Goal: Transaction & Acquisition: Purchase product/service

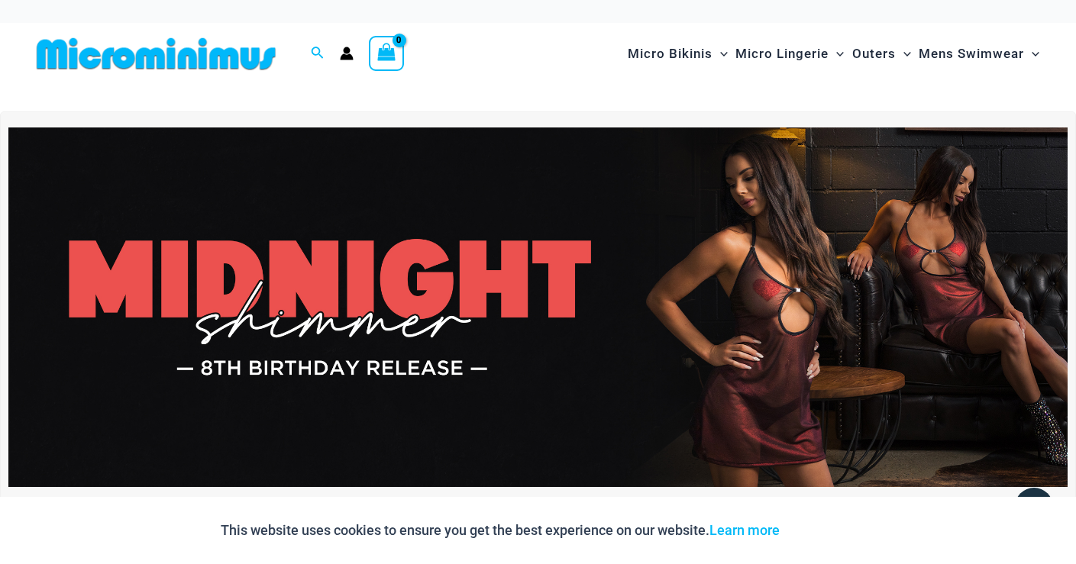
click at [366, 279] on img at bounding box center [537, 307] width 1059 height 360
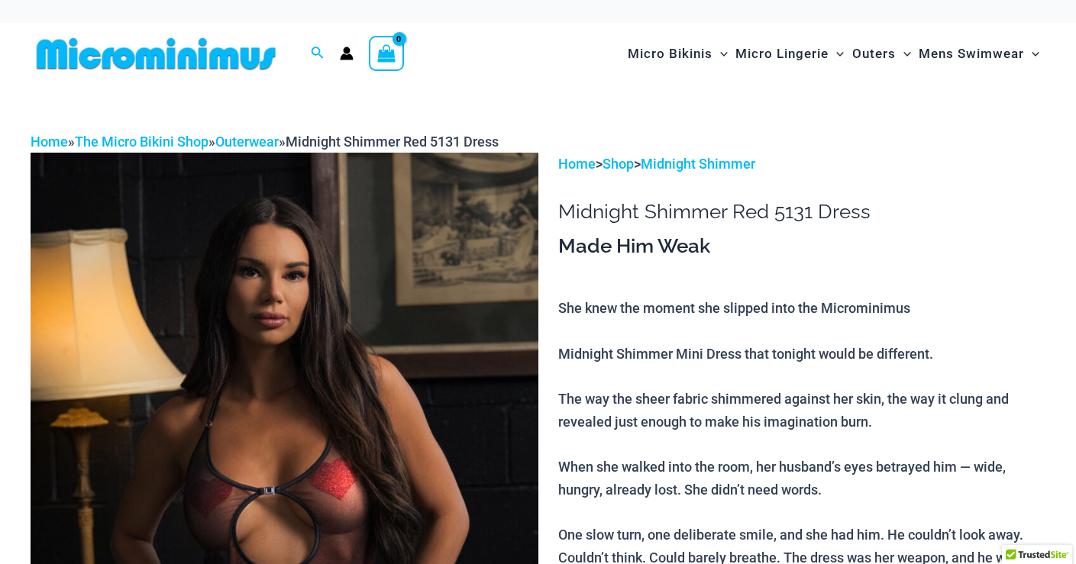
scroll to position [392, 0]
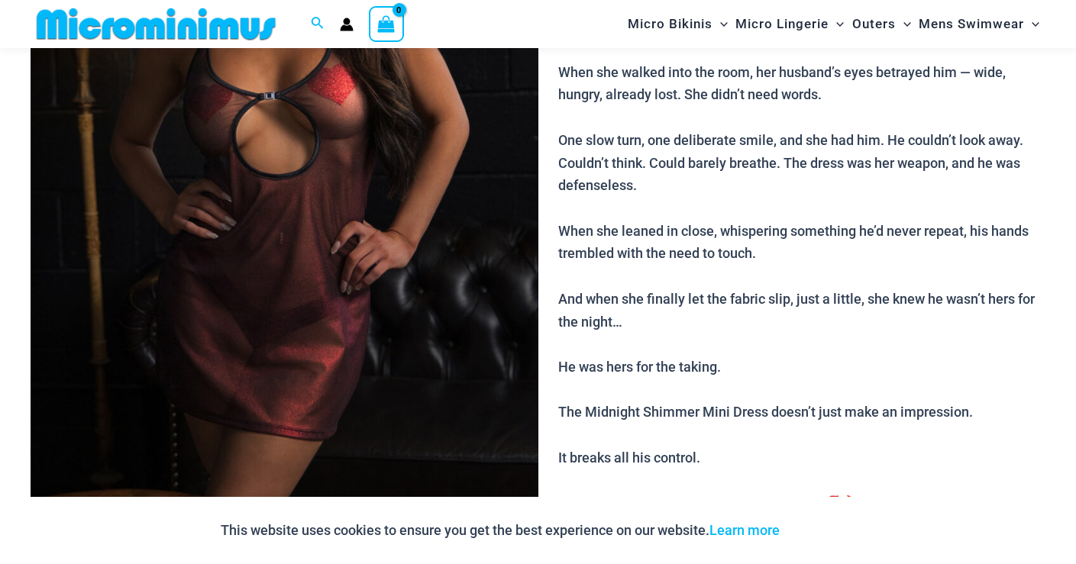
click at [408, 214] on img at bounding box center [285, 138] width 508 height 761
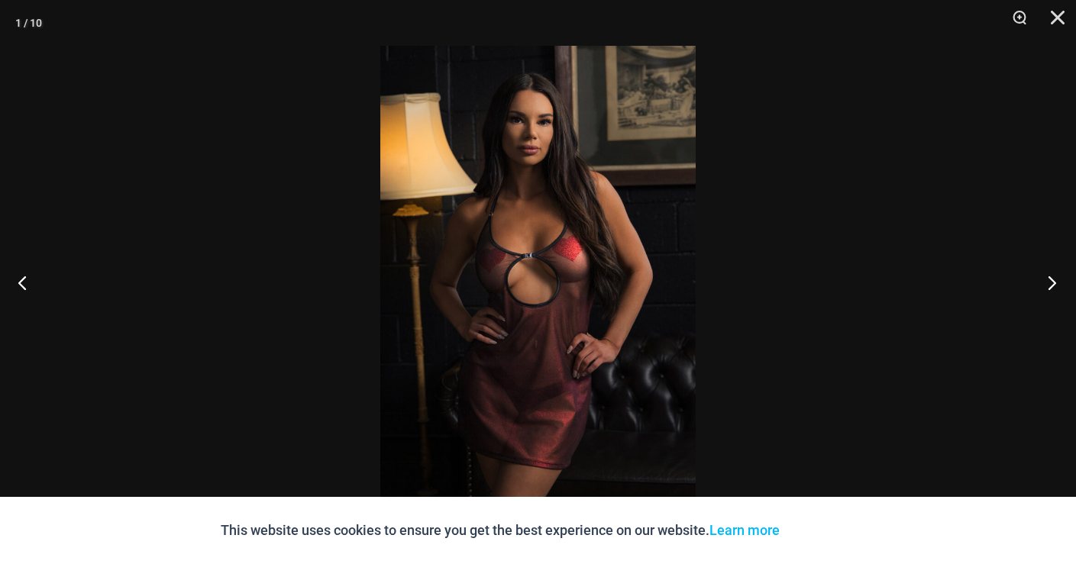
click at [1054, 283] on button "Next" at bounding box center [1046, 282] width 57 height 76
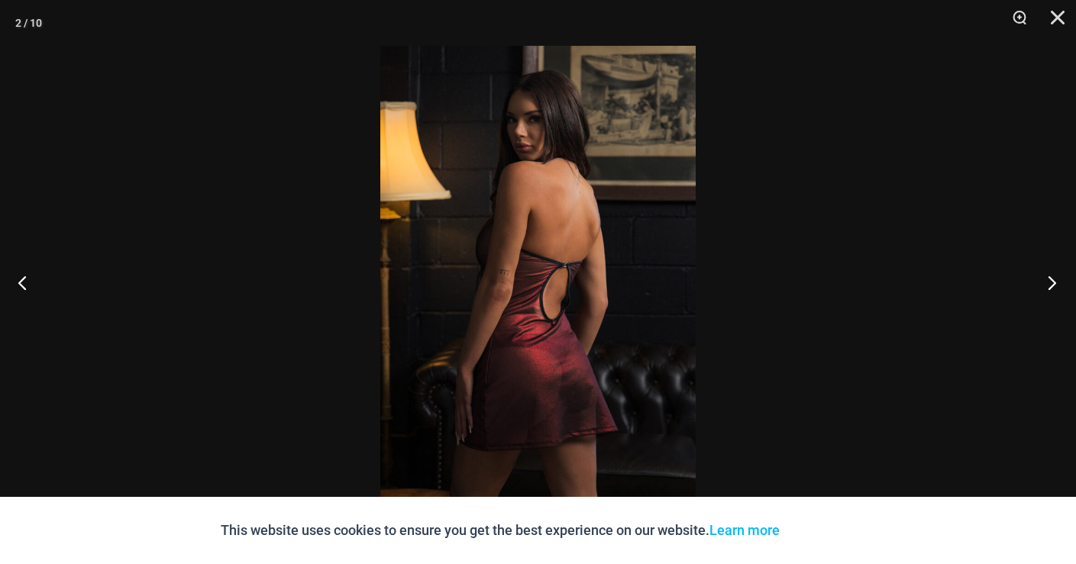
click at [1054, 283] on button "Next" at bounding box center [1046, 282] width 57 height 76
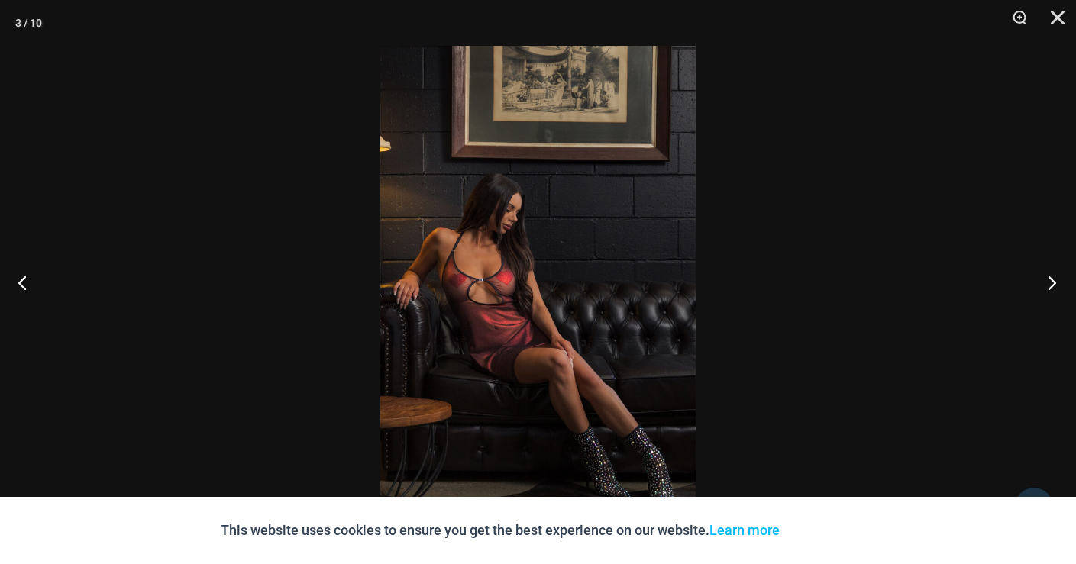
click at [1054, 283] on button "Next" at bounding box center [1046, 282] width 57 height 76
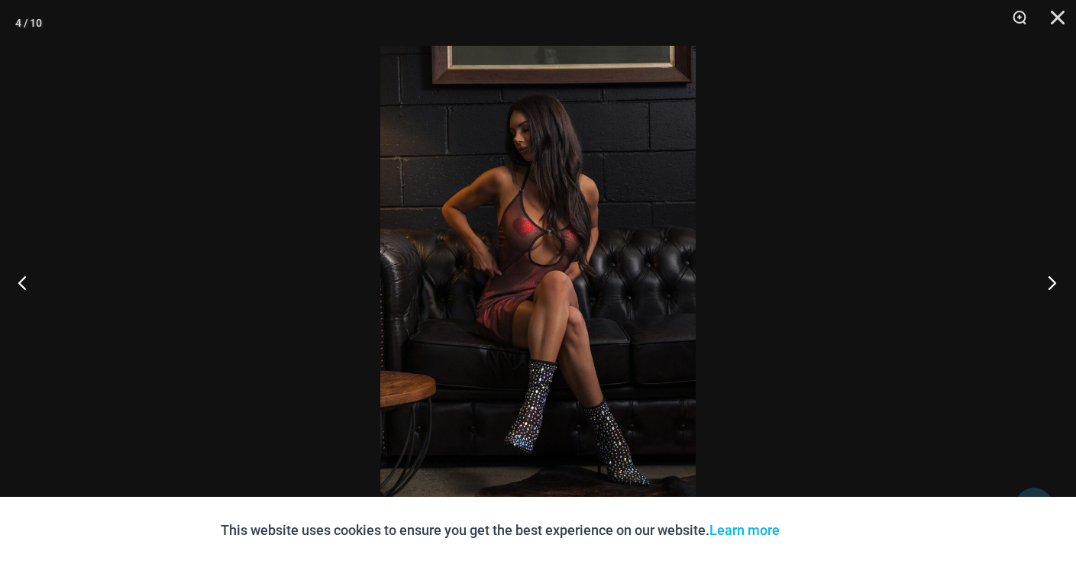
click at [1054, 283] on button "Next" at bounding box center [1046, 282] width 57 height 76
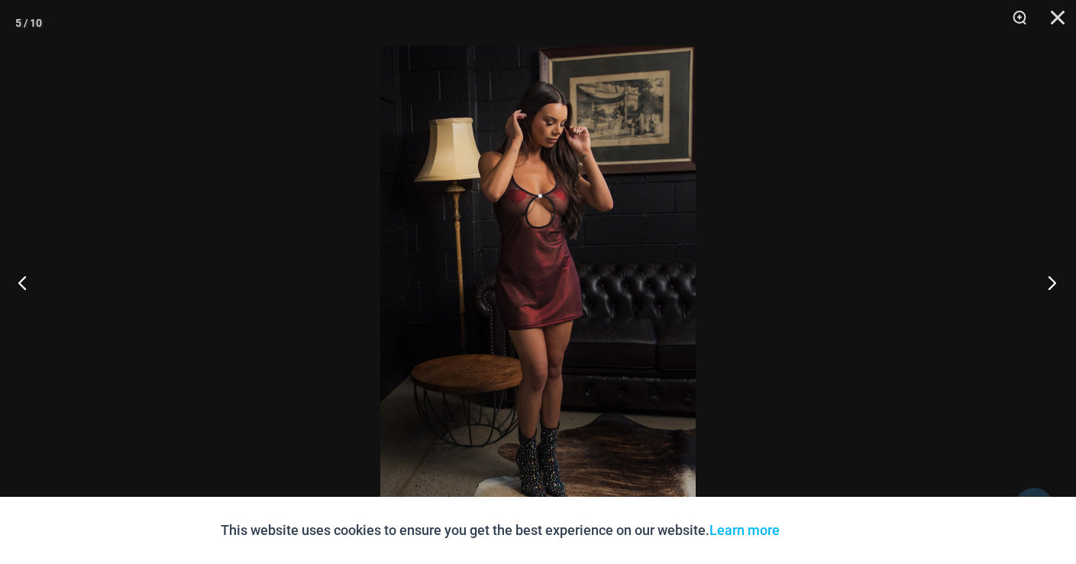
click at [1054, 283] on button "Next" at bounding box center [1046, 282] width 57 height 76
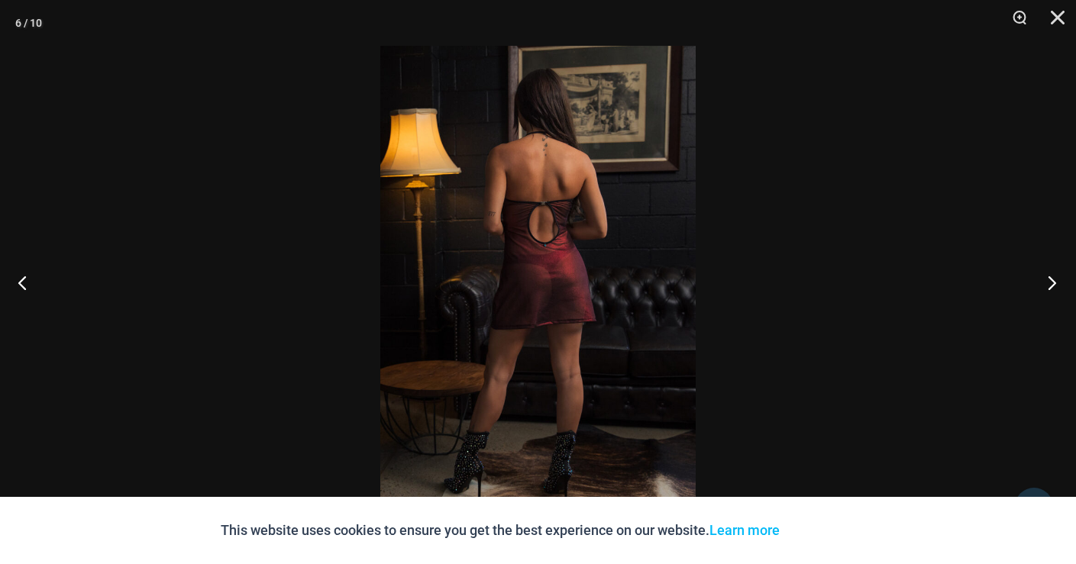
click at [1054, 283] on button "Next" at bounding box center [1046, 282] width 57 height 76
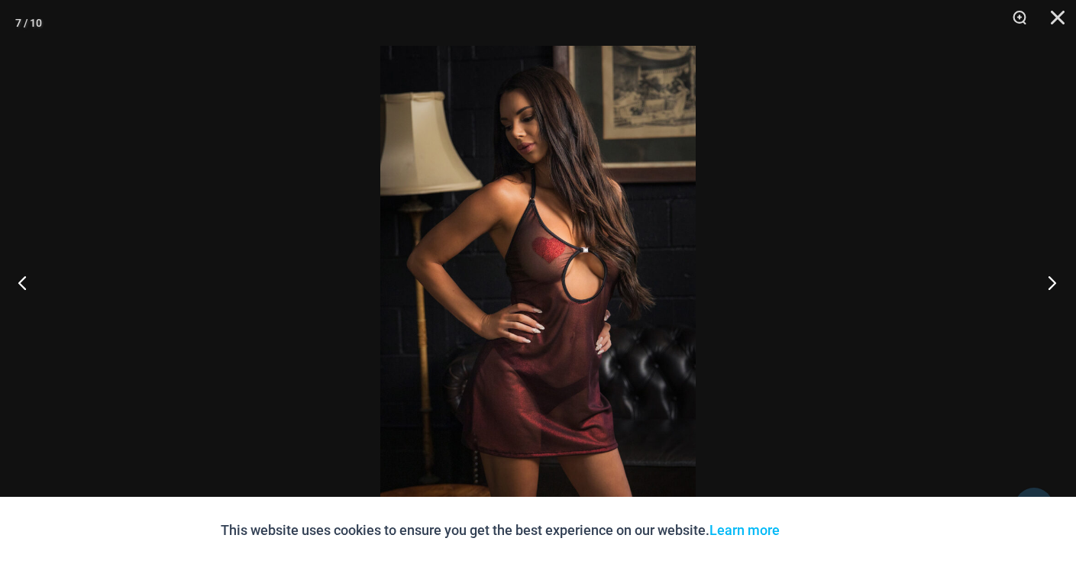
click at [1054, 283] on button "Next" at bounding box center [1046, 282] width 57 height 76
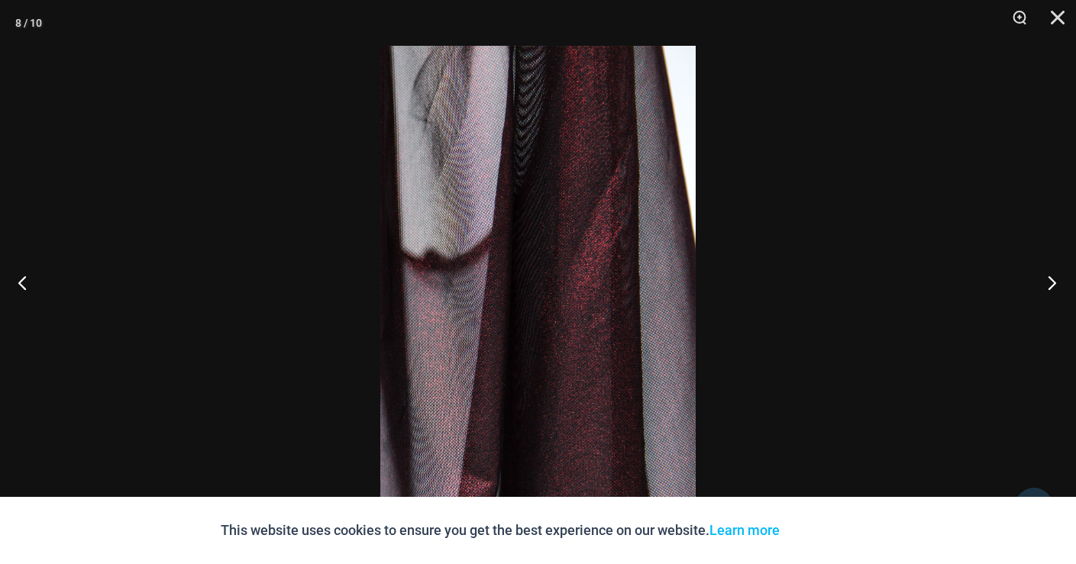
click at [1054, 283] on button "Next" at bounding box center [1046, 282] width 57 height 76
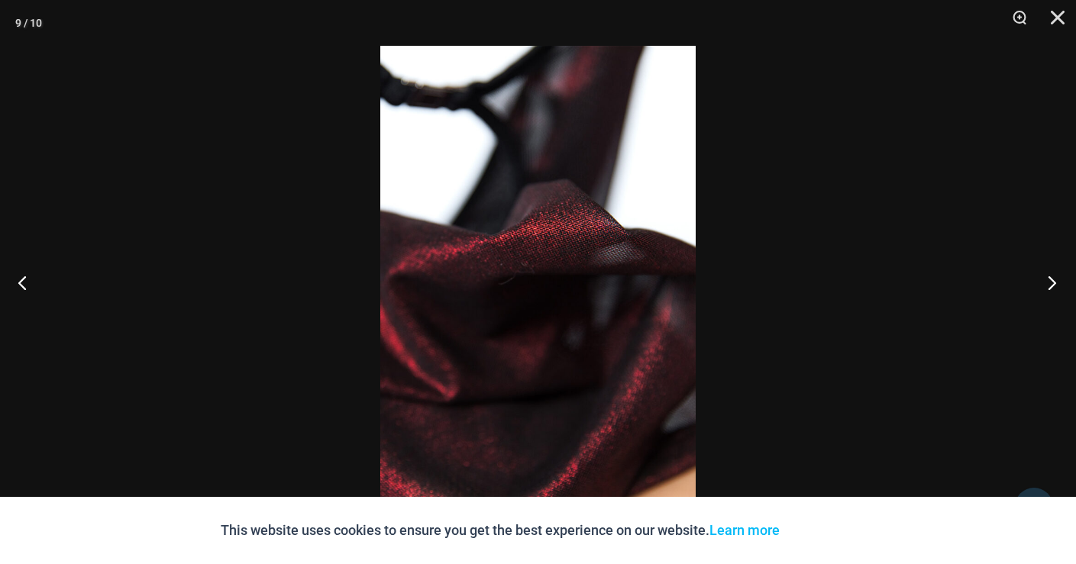
click at [1054, 283] on button "Next" at bounding box center [1046, 282] width 57 height 76
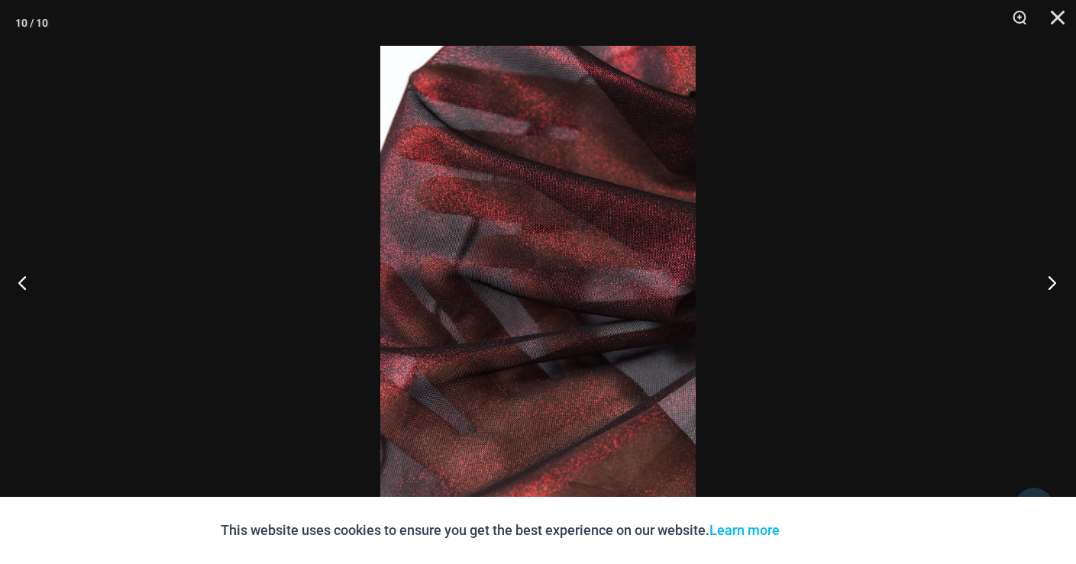
click at [1054, 283] on button "Next" at bounding box center [1046, 282] width 57 height 76
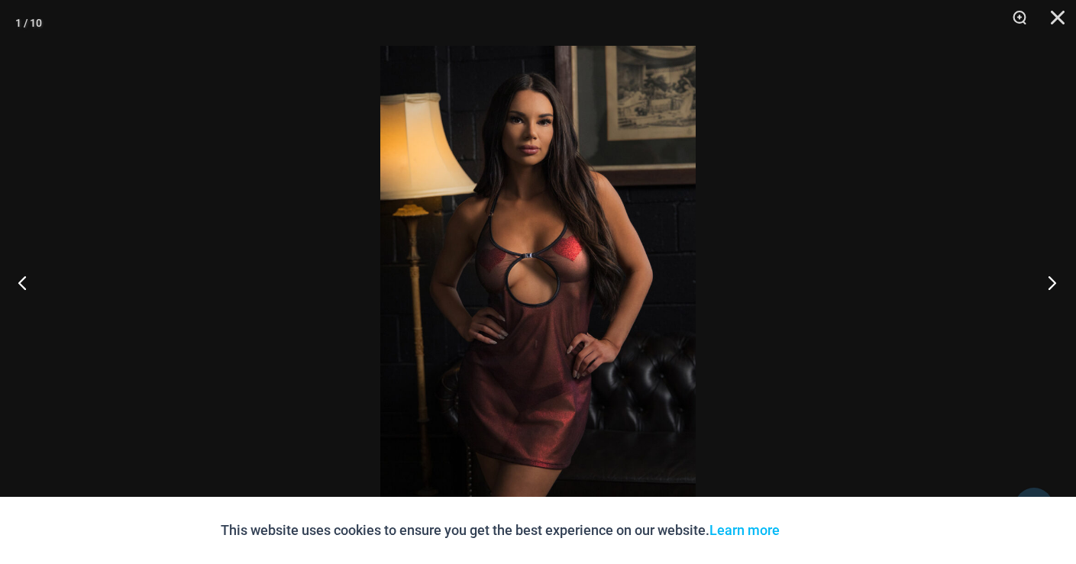
click at [1054, 283] on button "Next" at bounding box center [1046, 282] width 57 height 76
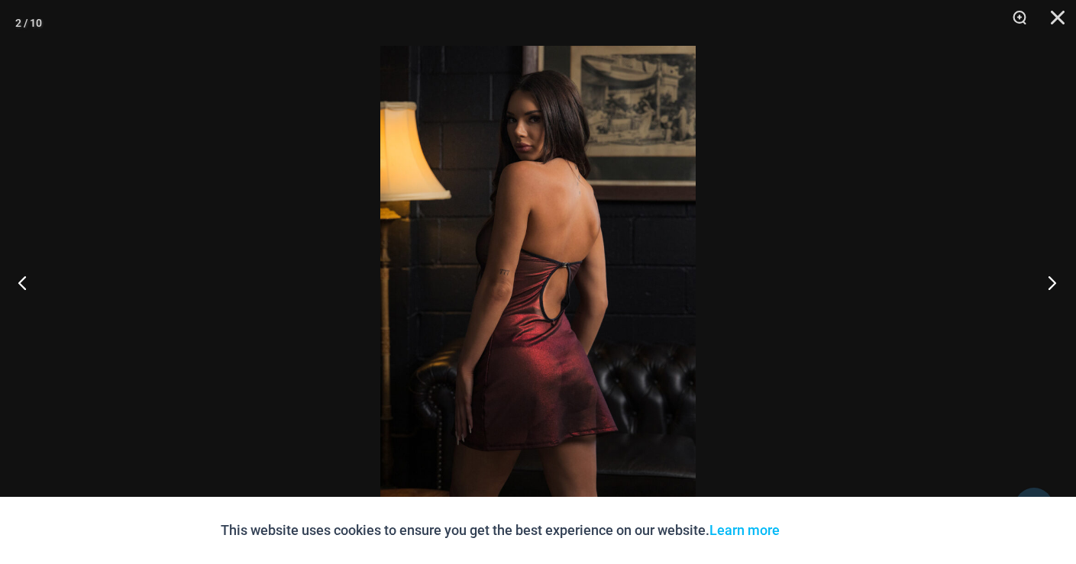
click at [1054, 283] on button "Next" at bounding box center [1046, 282] width 57 height 76
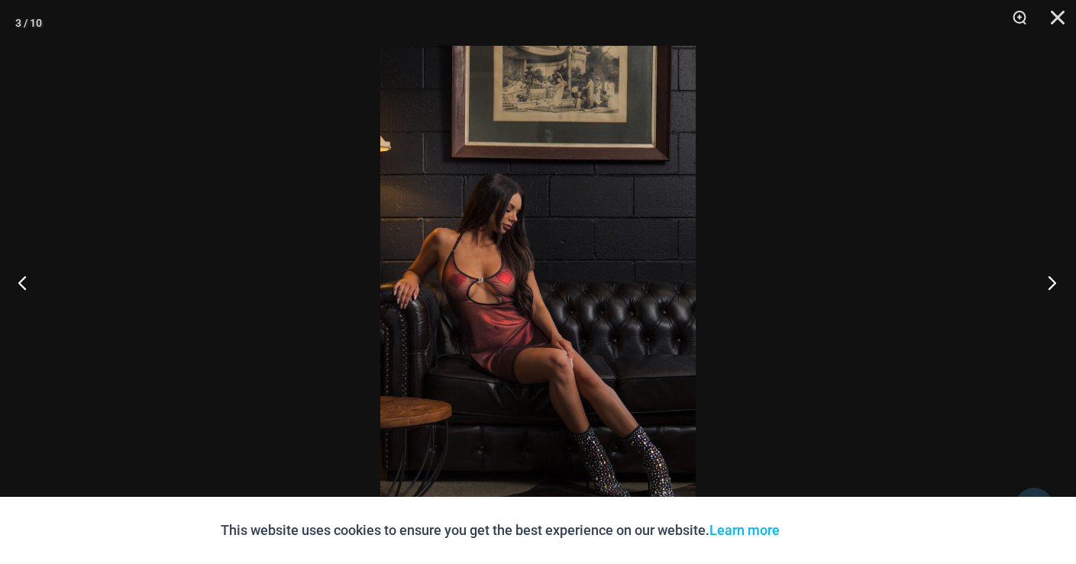
click at [1054, 283] on button "Next" at bounding box center [1046, 282] width 57 height 76
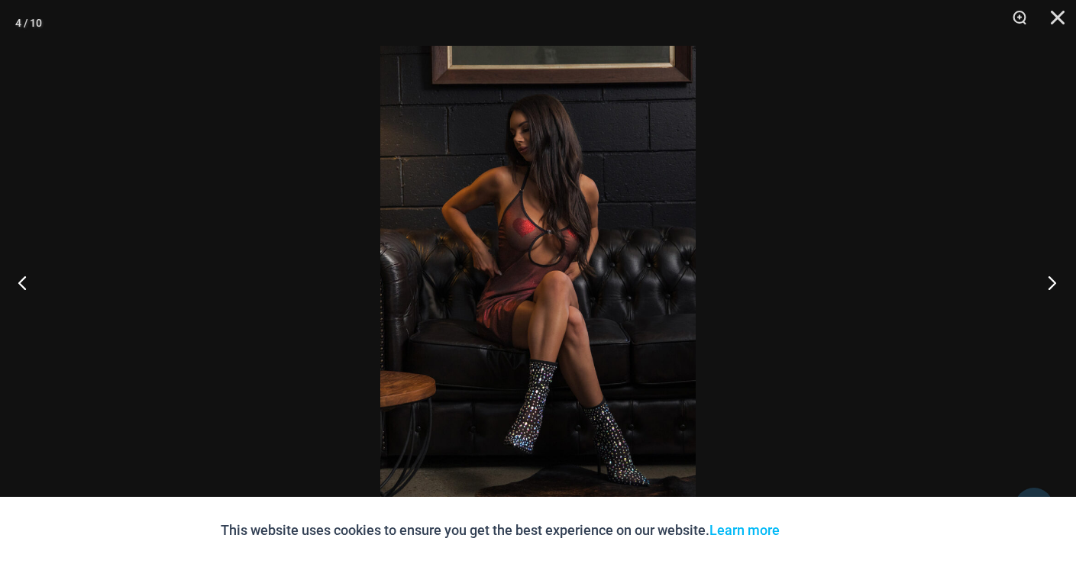
click at [1054, 283] on button "Next" at bounding box center [1046, 282] width 57 height 76
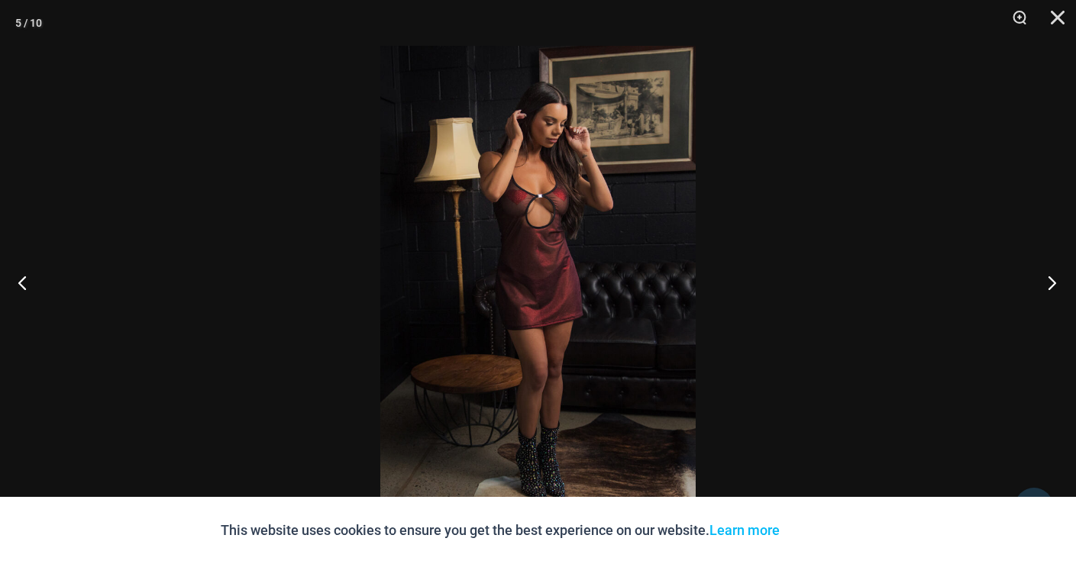
click at [1056, 279] on button "Next" at bounding box center [1046, 282] width 57 height 76
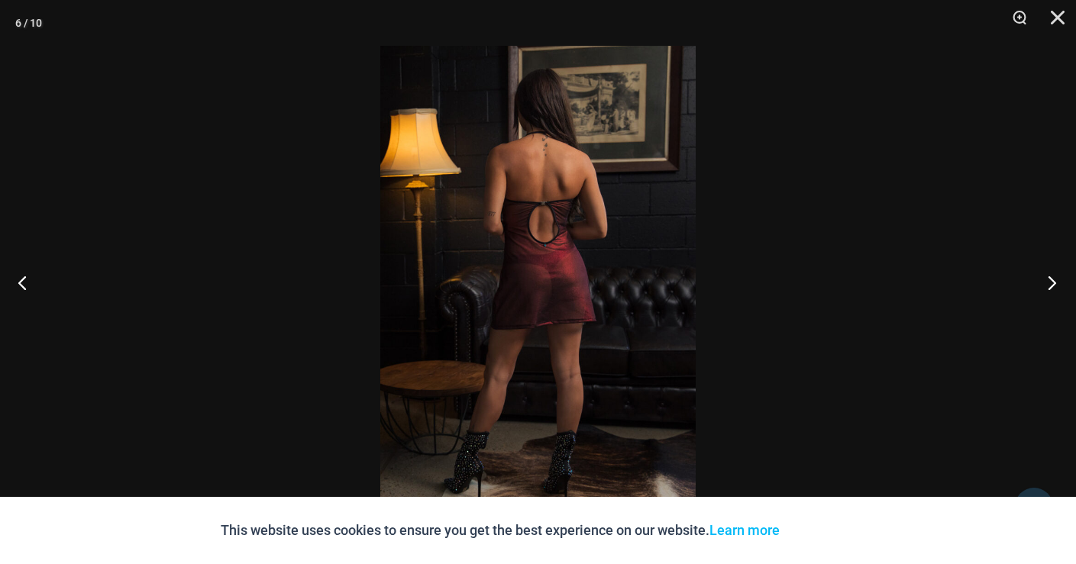
click at [1056, 279] on button "Next" at bounding box center [1046, 282] width 57 height 76
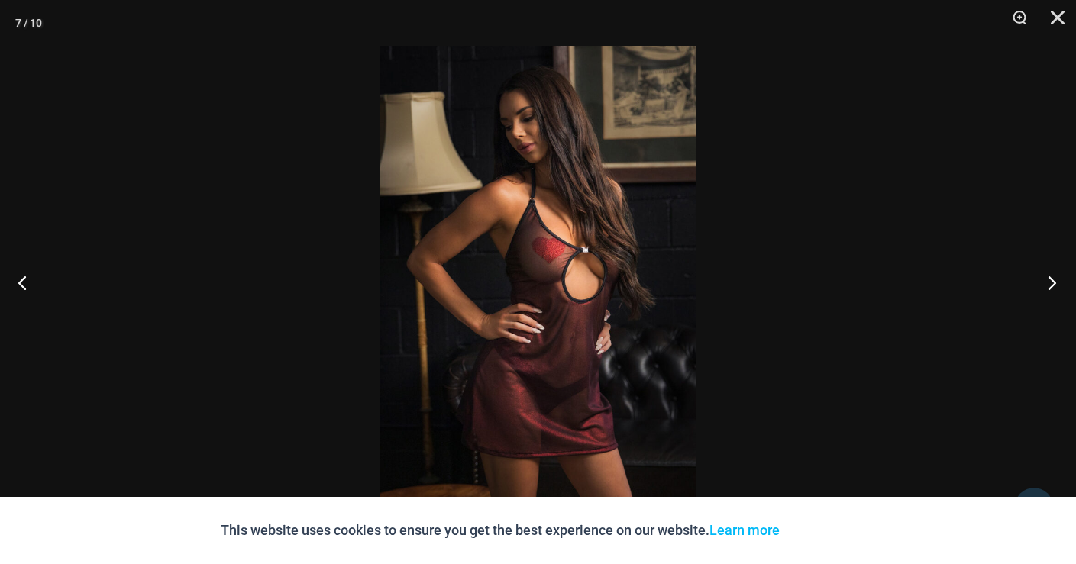
click at [1056, 279] on button "Next" at bounding box center [1046, 282] width 57 height 76
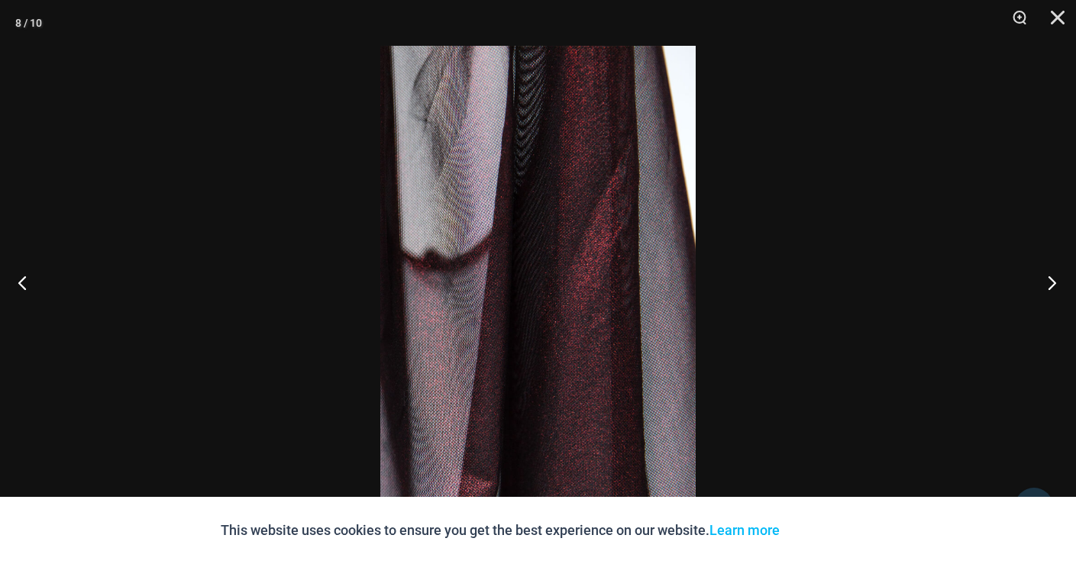
click at [1056, 279] on button "Next" at bounding box center [1046, 282] width 57 height 76
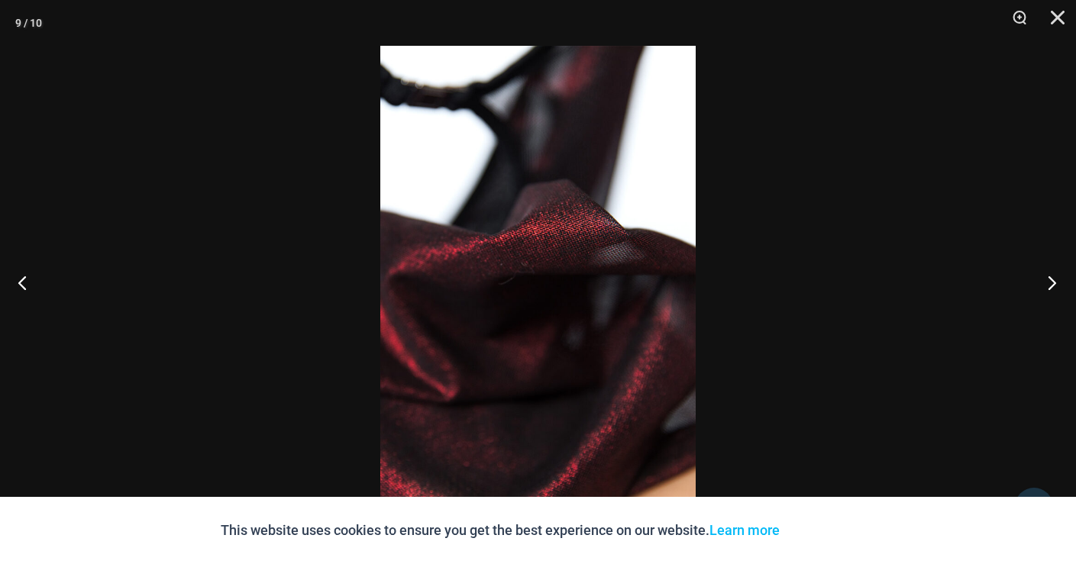
click at [1056, 279] on button "Next" at bounding box center [1046, 282] width 57 height 76
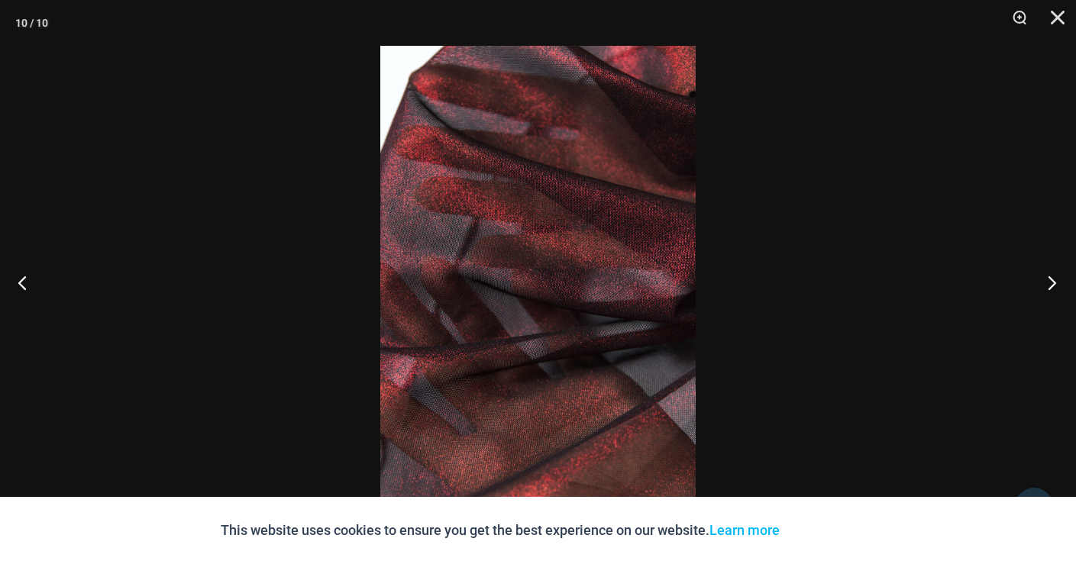
click at [1056, 279] on button "Next" at bounding box center [1046, 282] width 57 height 76
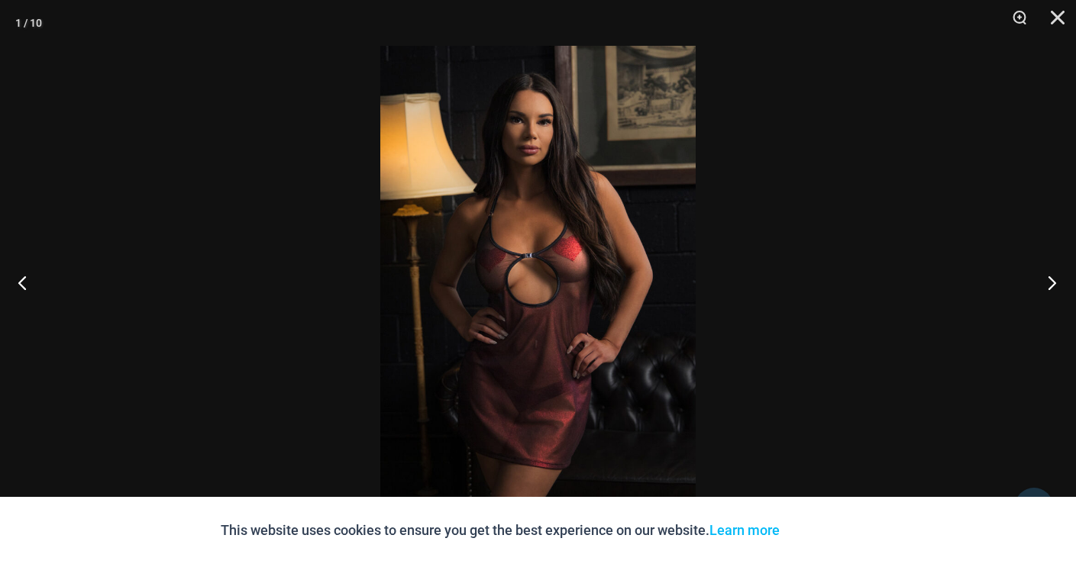
click at [1056, 279] on button "Next" at bounding box center [1046, 282] width 57 height 76
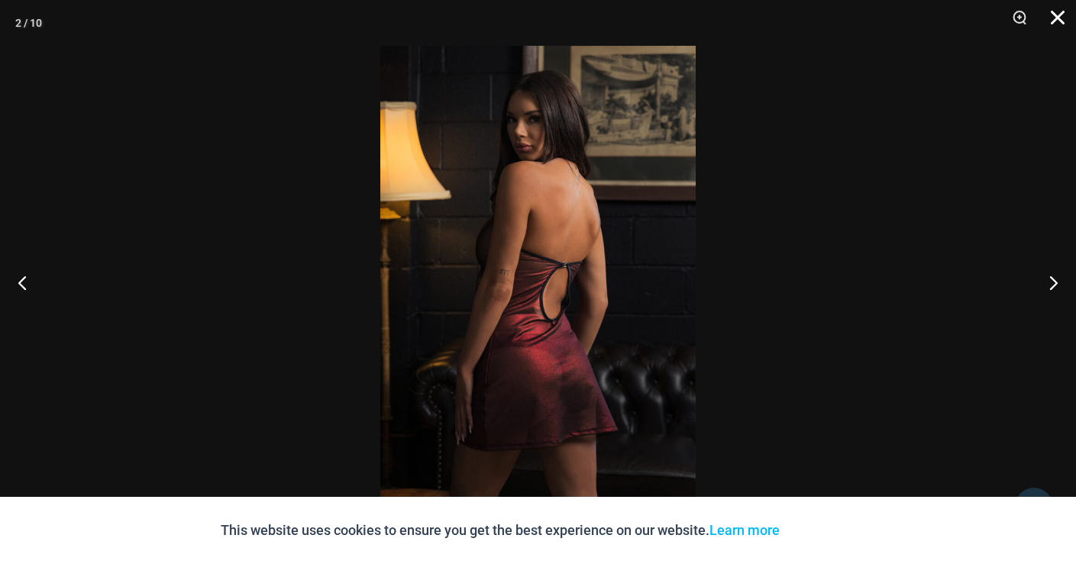
click at [1056, 11] on button "Close" at bounding box center [1052, 23] width 38 height 46
